Goal: Check status: Check status

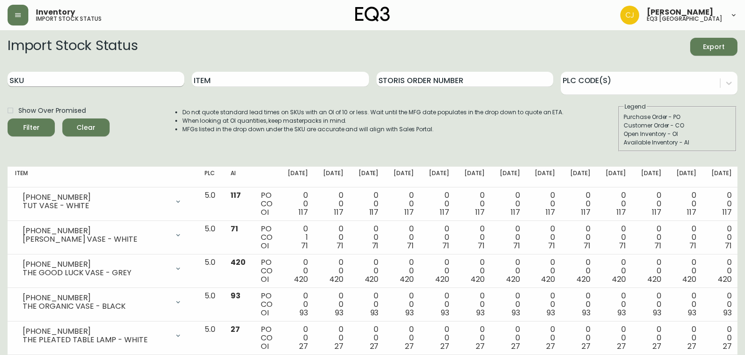
click at [68, 85] on input "SKU" at bounding box center [96, 79] width 177 height 15
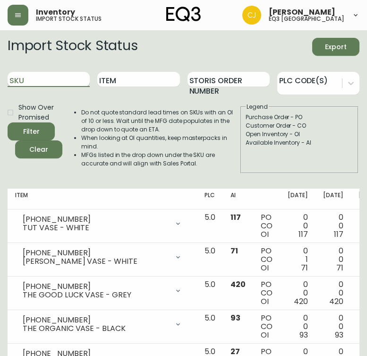
paste input "[PHONE_NUMBER]"
click at [8, 122] on button "Filter" at bounding box center [31, 131] width 47 height 18
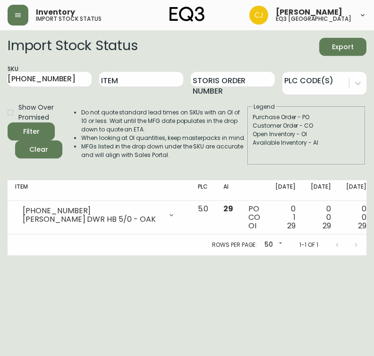
drag, startPoint x: 66, startPoint y: 74, endPoint x: -2, endPoint y: 71, distance: 68.0
click at [0, 71] on html "Inventory import stock status [PERSON_NAME] eq3 [GEOGRAPHIC_DATA] Import Stock …" at bounding box center [187, 127] width 374 height 255
paste input "12"
click at [8, 122] on button "Filter" at bounding box center [31, 131] width 47 height 18
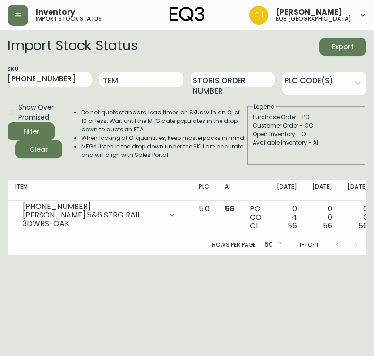
drag, startPoint x: 85, startPoint y: 77, endPoint x: 0, endPoint y: 77, distance: 85.5
click at [0, 77] on html "Inventory import stock status [PERSON_NAME] eq3 [GEOGRAPHIC_DATA] Import Stock …" at bounding box center [187, 127] width 374 height 255
paste input "9"
click at [8, 122] on button "Filter" at bounding box center [31, 131] width 47 height 18
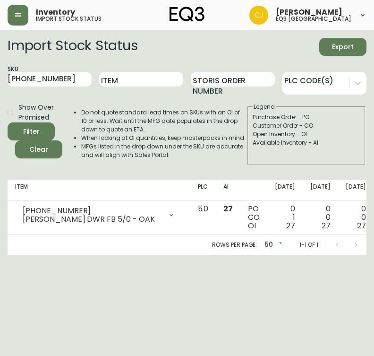
drag, startPoint x: 69, startPoint y: 80, endPoint x: 0, endPoint y: 73, distance: 69.3
click at [0, 74] on html "Inventory import stock status [PERSON_NAME] eq3 [GEOGRAPHIC_DATA] Import Stock …" at bounding box center [187, 127] width 374 height 255
paste input "[PHONE_NUMBER]"
click at [8, 122] on button "Filter" at bounding box center [31, 131] width 47 height 18
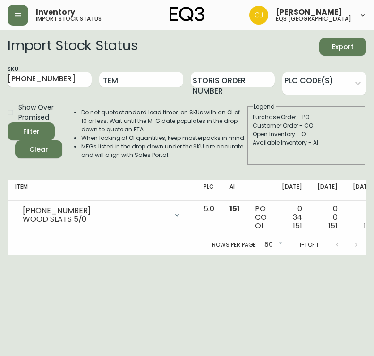
click at [0, 65] on html "Inventory import stock status [PERSON_NAME] eq3 [GEOGRAPHIC_DATA] Import Stock …" at bounding box center [187, 127] width 374 height 255
paste input "[PHONE_NUMBER]"
type input "[PHONE_NUMBER]"
click at [8, 122] on button "Filter" at bounding box center [31, 131] width 47 height 18
